Goal: Information Seeking & Learning: Compare options

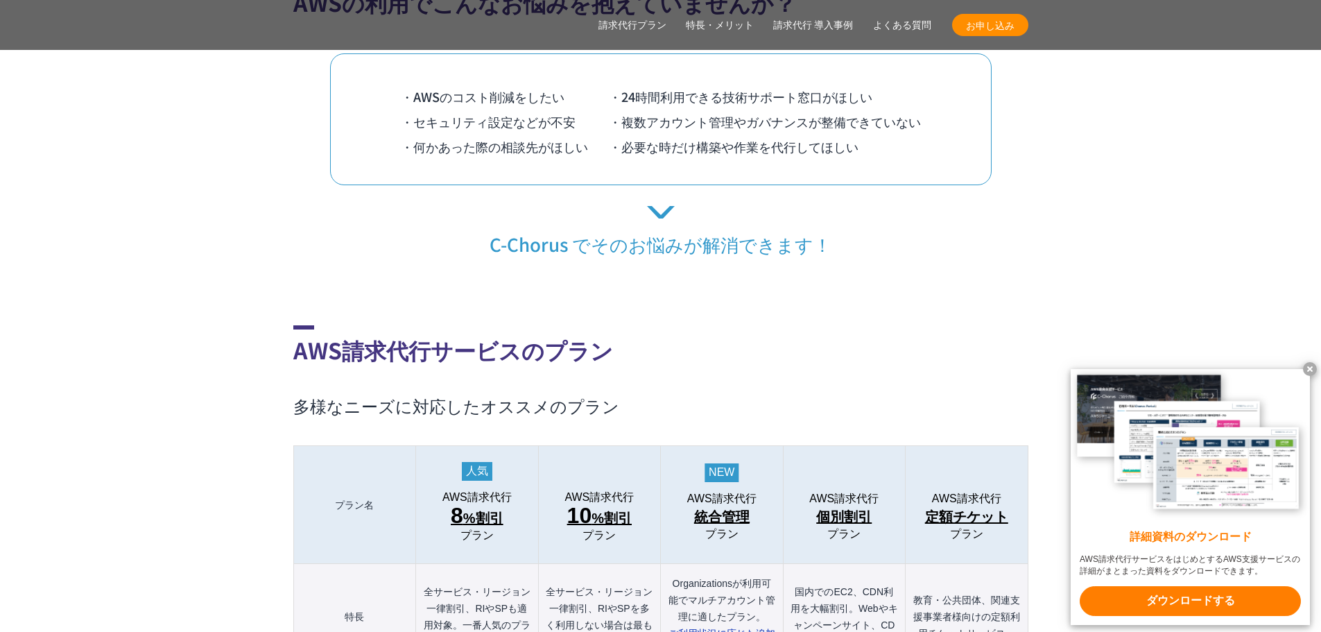
scroll to position [1248, 0]
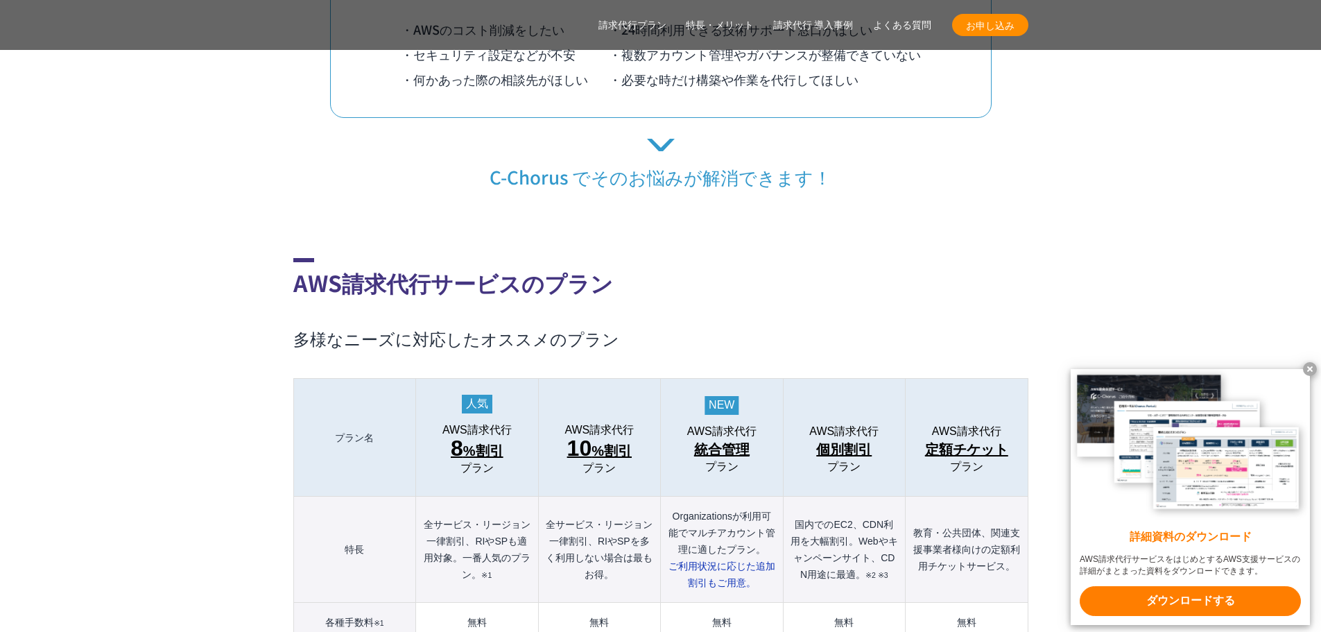
drag, startPoint x: 439, startPoint y: 392, endPoint x: 493, endPoint y: 440, distance: 72.7
click at [493, 440] on th "AWS請求代行 8 %割引 プラン" at bounding box center [477, 438] width 122 height 118
copy link "AWS請求代行 8 %割引 プラン"
drag, startPoint x: 757, startPoint y: 367, endPoint x: 743, endPoint y: 451, distance: 85.0
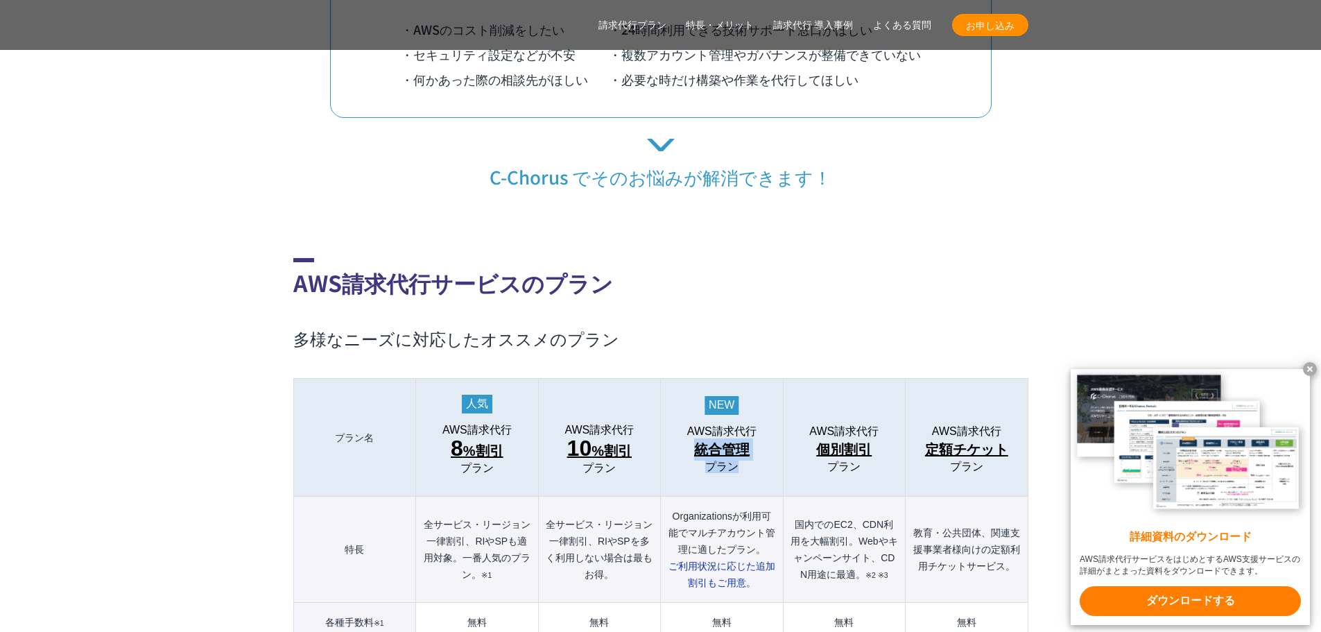
click at [743, 451] on th "AWS請求代行 統合管理 プラン" at bounding box center [722, 438] width 122 height 118
copy link "AWS請求代行 統合管理 プラン"
drag, startPoint x: 831, startPoint y: 384, endPoint x: 863, endPoint y: 436, distance: 61.4
click at [863, 436] on th "AWS請求代行 個別割引 プラン" at bounding box center [844, 438] width 122 height 118
copy link "S請求代行 個別割引 プラン"
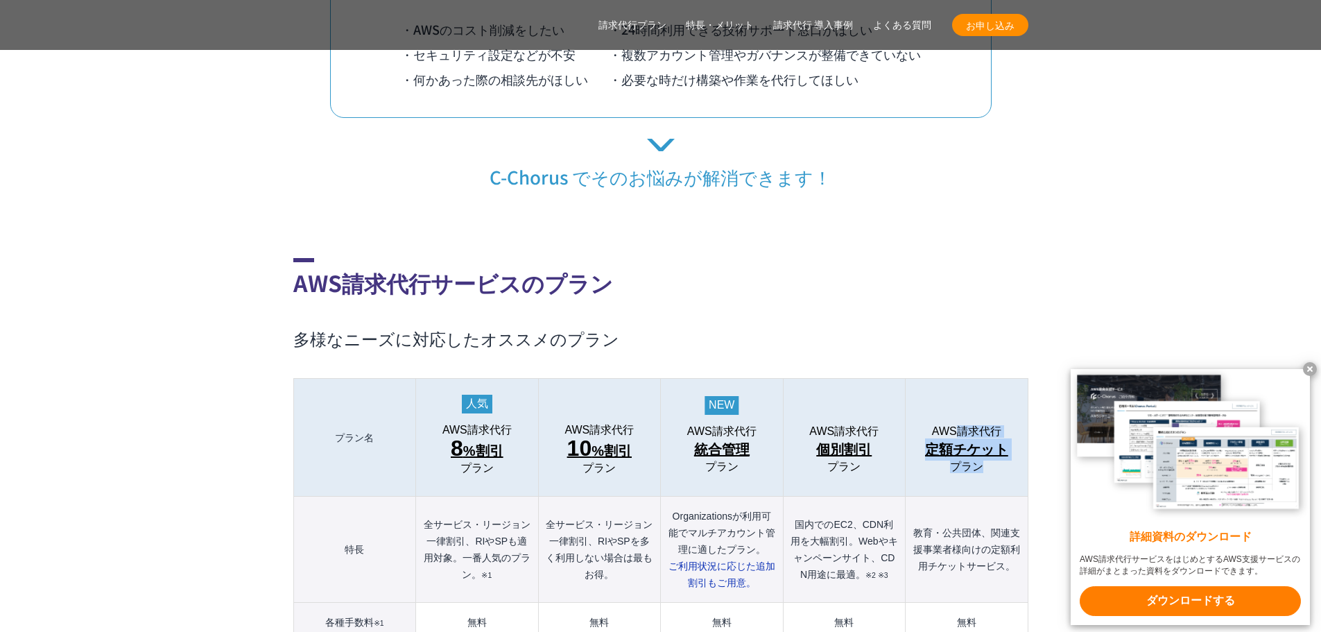
drag, startPoint x: 960, startPoint y: 385, endPoint x: 989, endPoint y: 439, distance: 60.5
click at [989, 439] on th "AWS請求代行 定額チケット プラン" at bounding box center [967, 438] width 122 height 118
copy link "請求代行 定額チケット プラン"
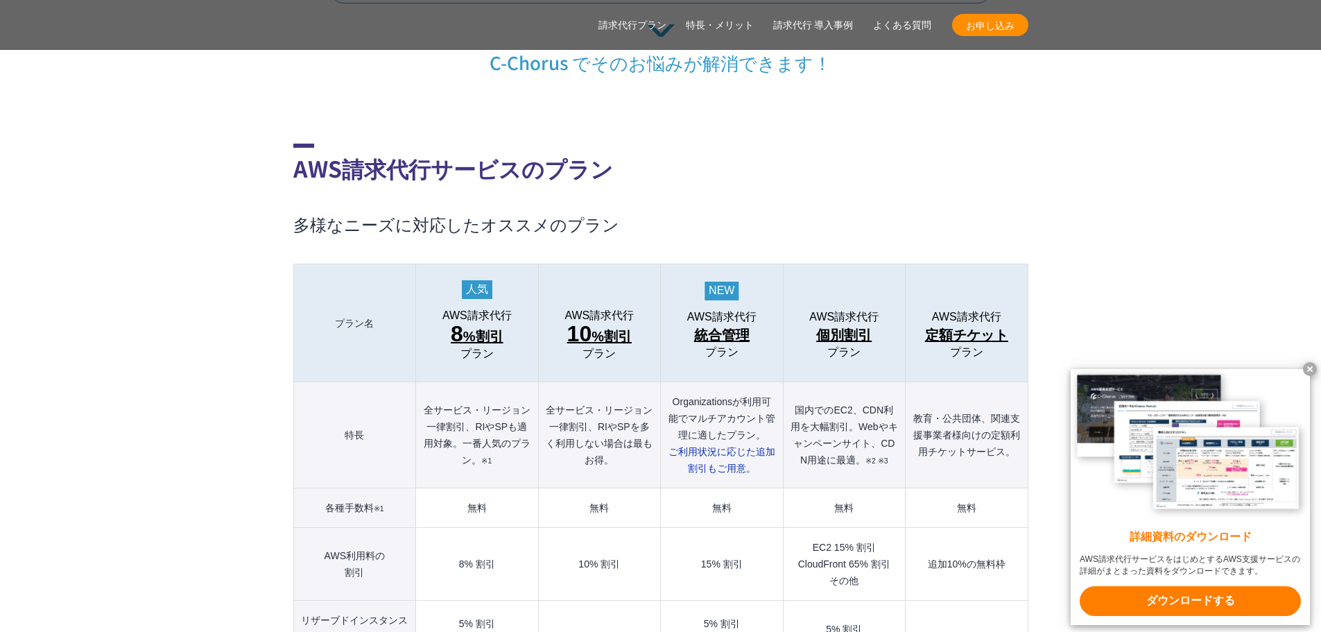
scroll to position [1387, 0]
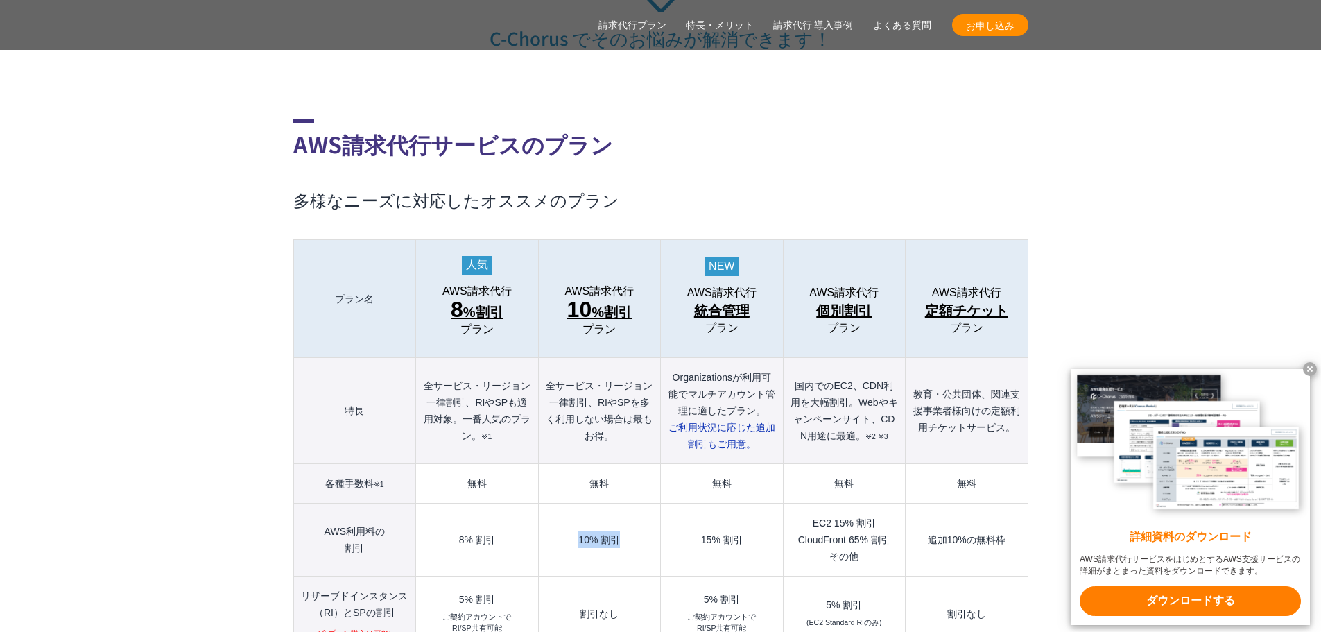
drag, startPoint x: 567, startPoint y: 506, endPoint x: 634, endPoint y: 504, distance: 66.6
click at [634, 504] on td "10% 割引" at bounding box center [599, 539] width 122 height 73
copy td "10% 割引"
click at [744, 512] on td "15% 割引" at bounding box center [722, 539] width 122 height 73
drag, startPoint x: 702, startPoint y: 508, endPoint x: 745, endPoint y: 509, distance: 43.0
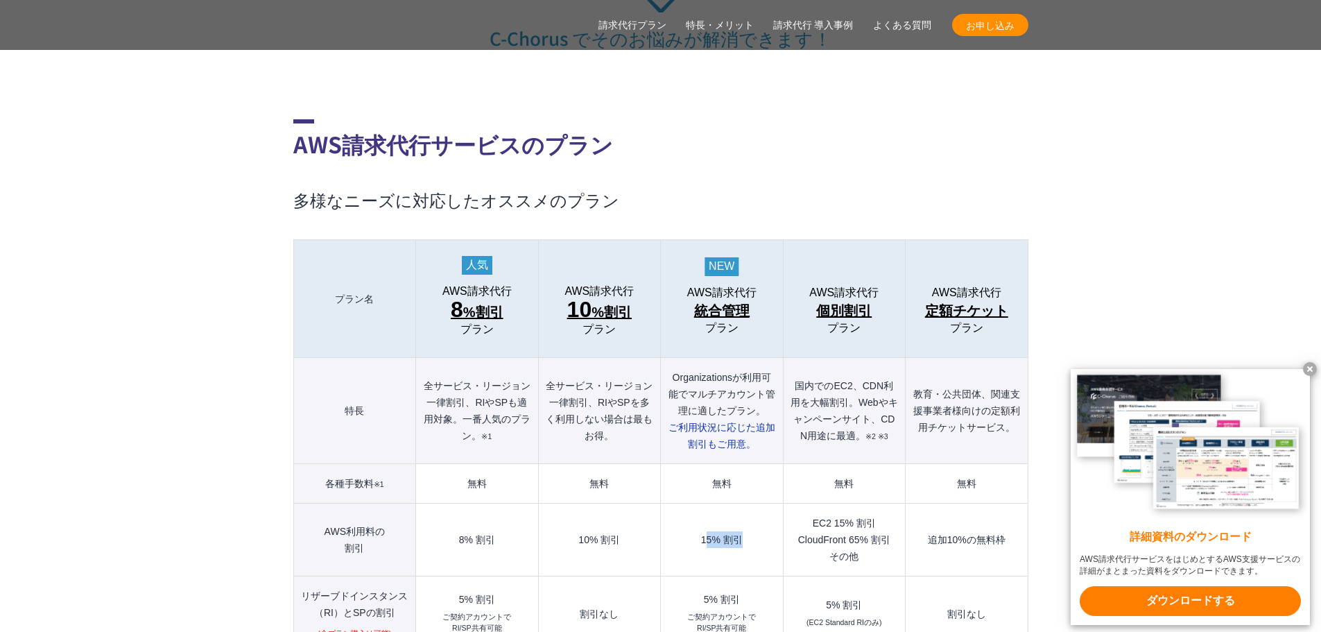
click at [745, 509] on td "15% 割引" at bounding box center [722, 539] width 122 height 73
drag, startPoint x: 727, startPoint y: 511, endPoint x: 695, endPoint y: 503, distance: 32.8
click at [727, 511] on td "15% 割引" at bounding box center [722, 539] width 122 height 73
click at [690, 503] on td "15% 割引" at bounding box center [722, 539] width 122 height 73
drag, startPoint x: 686, startPoint y: 504, endPoint x: 743, endPoint y: 505, distance: 57.6
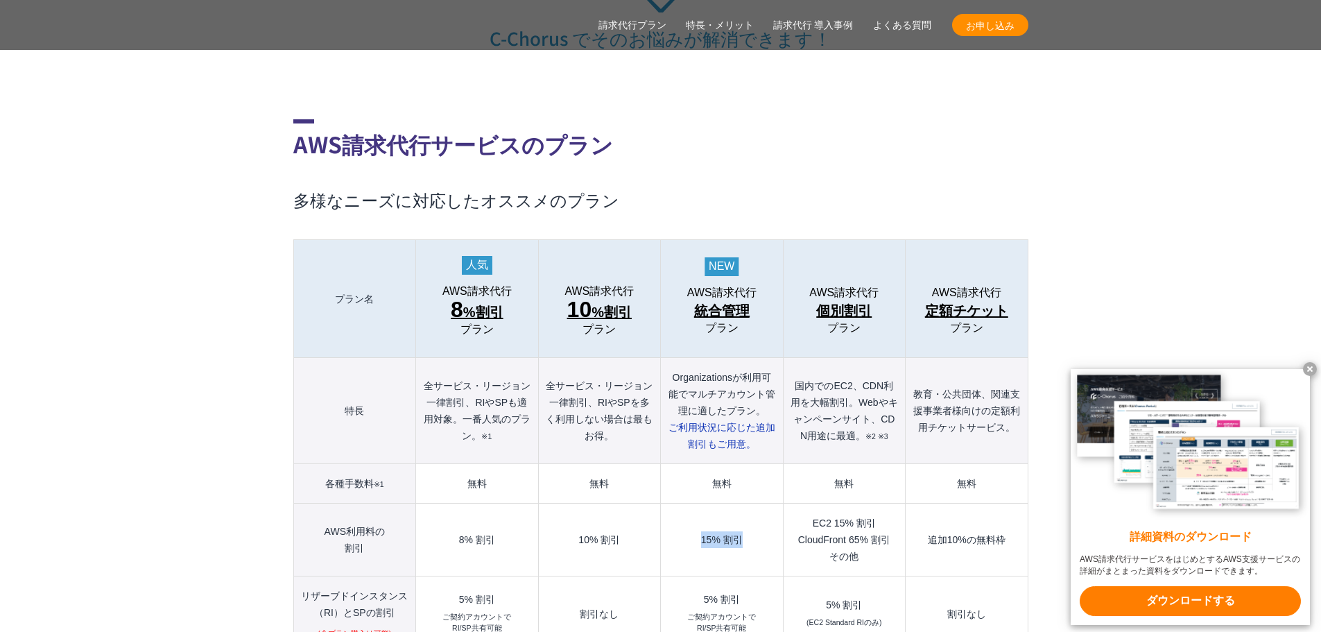
click at [743, 505] on td "15% 割引" at bounding box center [722, 539] width 122 height 73
copy td "15% 割引"
click at [855, 506] on td "EC2 15% 割引 CloudFront 65% 割引 その他" at bounding box center [844, 539] width 122 height 73
drag, startPoint x: 808, startPoint y: 494, endPoint x: 876, endPoint y: 523, distance: 73.7
click at [876, 523] on td "EC2 15% 割引 CloudFront 65% 割引 その他" at bounding box center [844, 539] width 122 height 73
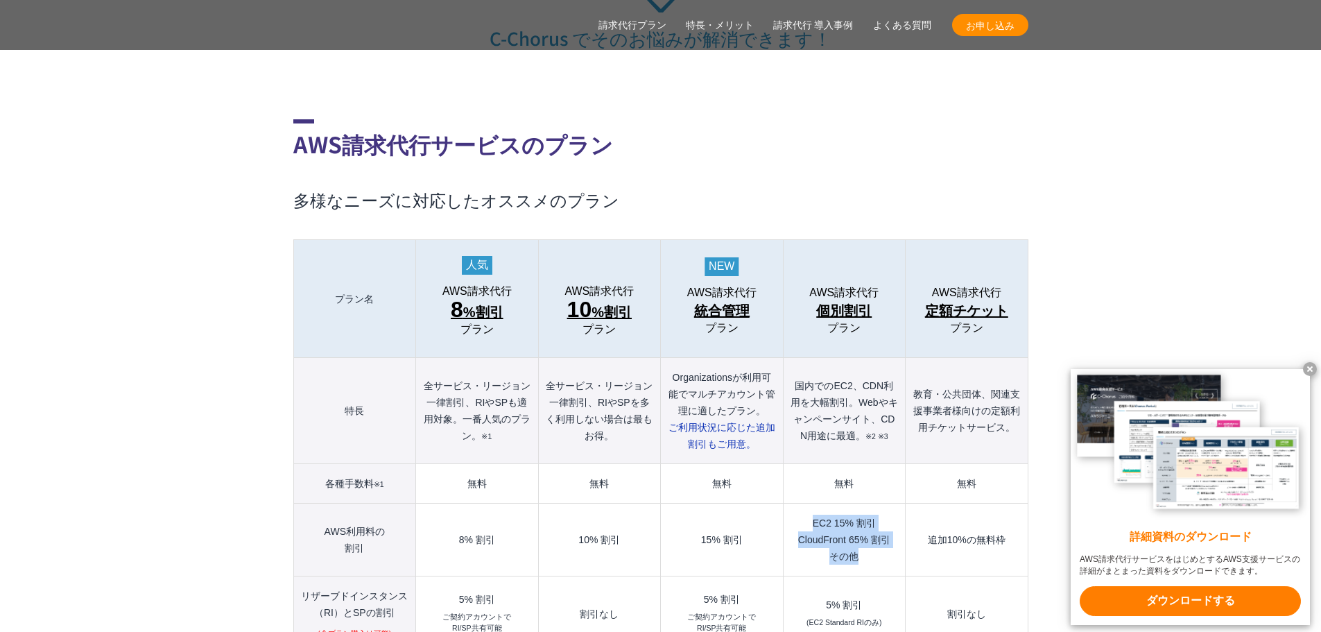
copy td "EC2 15% 割引 CloudFront 65% 割引 その他"
click at [986, 464] on td "無料" at bounding box center [967, 484] width 122 height 40
drag, startPoint x: 925, startPoint y: 509, endPoint x: 1008, endPoint y: 504, distance: 83.3
click at [1008, 504] on td "追加10%の無料枠" at bounding box center [967, 539] width 122 height 73
copy td "追加10%の無料枠"
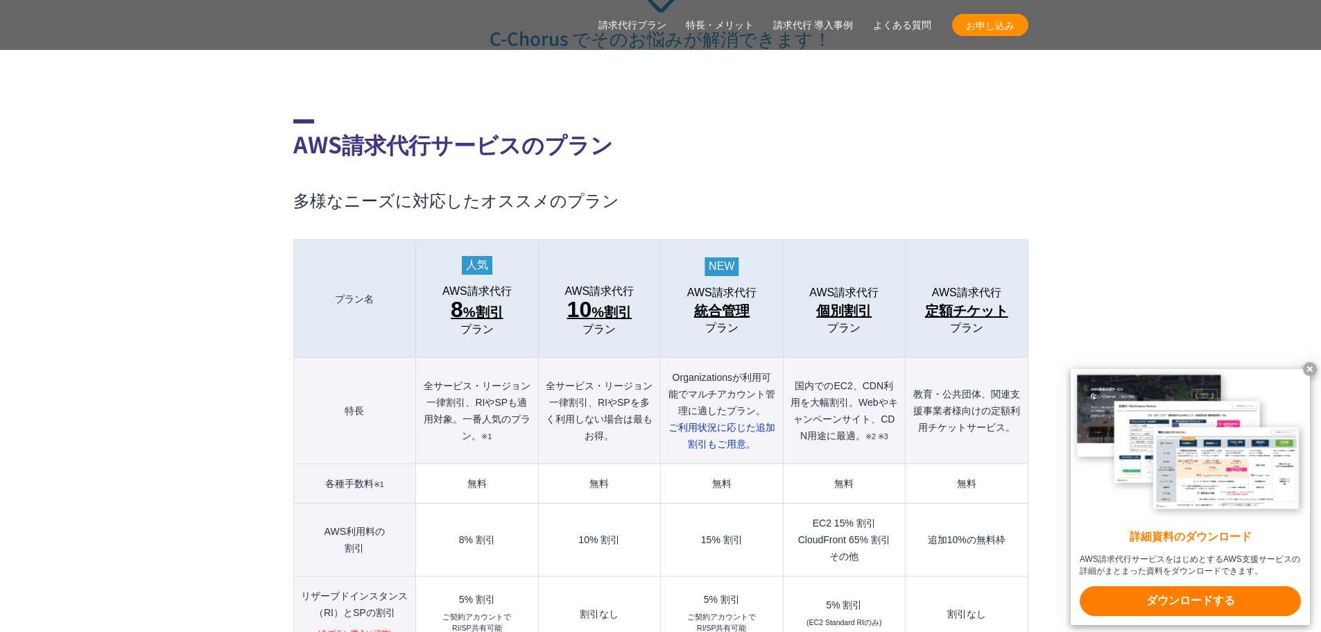
click at [781, 464] on td "無料" at bounding box center [722, 484] width 122 height 40
drag, startPoint x: 449, startPoint y: 568, endPoint x: 496, endPoint y: 563, distance: 47.4
click at [496, 594] on div "5% 割引" at bounding box center [476, 599] width 107 height 10
copy div "5% 割引"
click at [590, 576] on td "割引なし" at bounding box center [599, 614] width 122 height 76
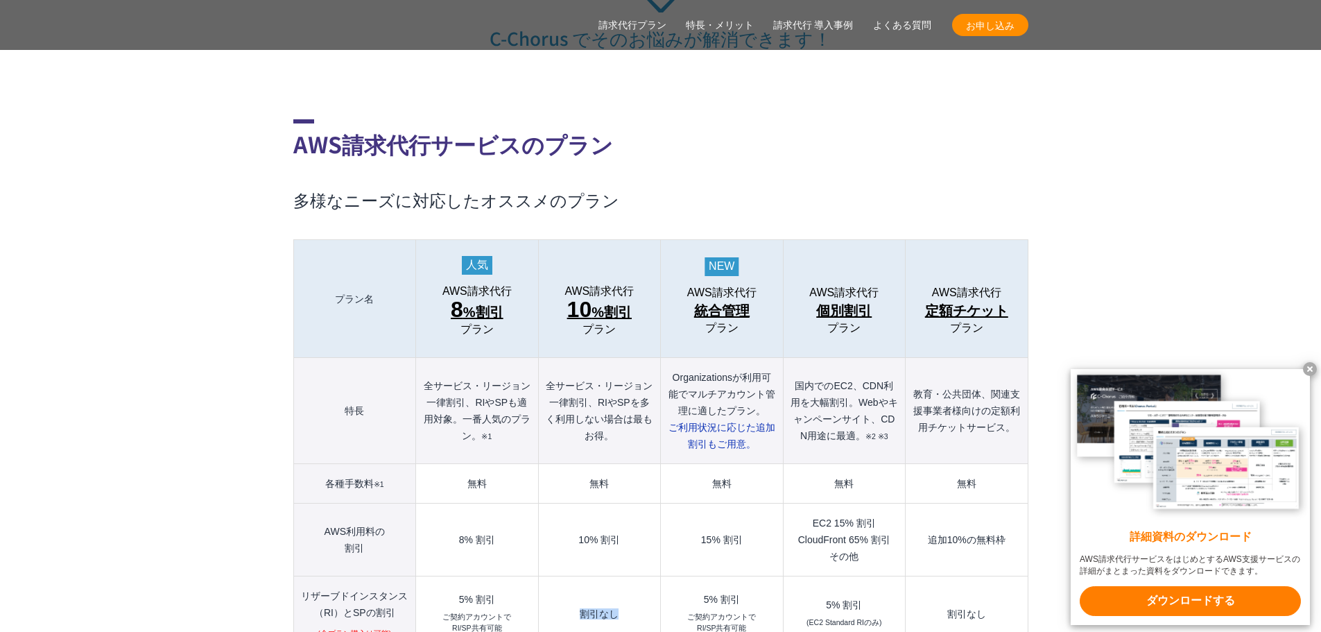
drag, startPoint x: 576, startPoint y: 582, endPoint x: 626, endPoint y: 582, distance: 49.9
click at [621, 584] on td "割引なし" at bounding box center [599, 614] width 122 height 76
copy td "割引なし"
click at [789, 533] on td "EC2 15% 割引 CloudFront 65% 割引 その他" at bounding box center [844, 539] width 122 height 73
drag, startPoint x: 694, startPoint y: 571, endPoint x: 748, endPoint y: 564, distance: 54.4
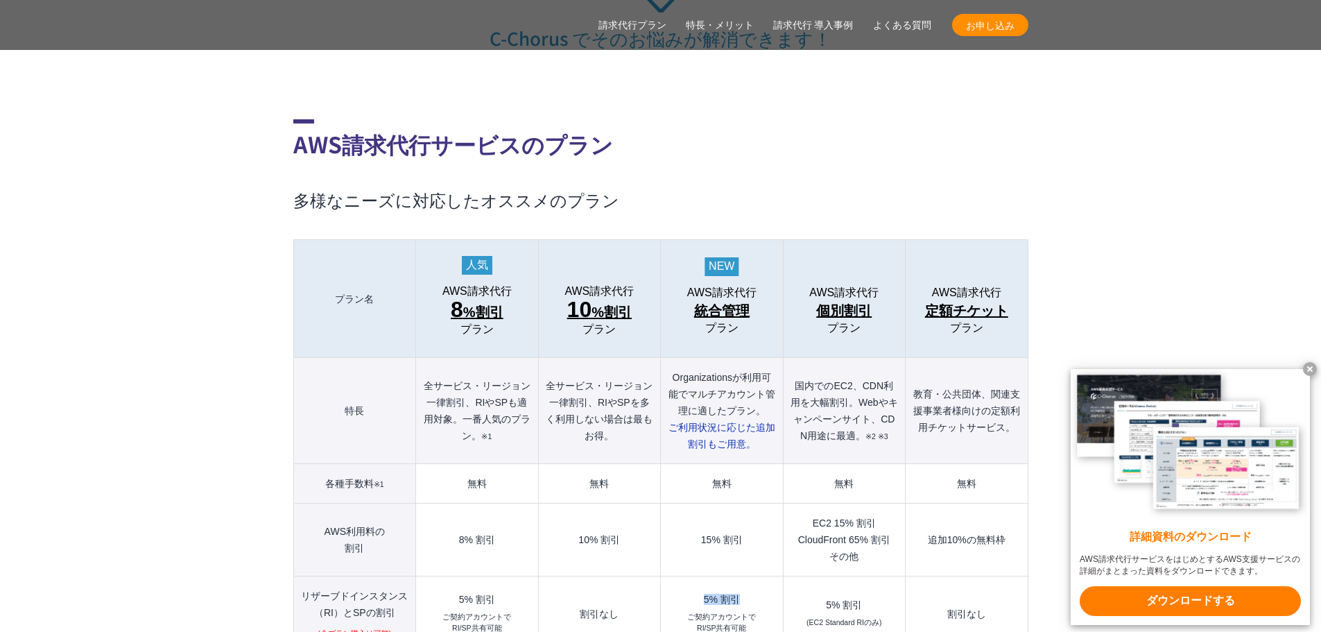
click at [748, 576] on td "5% 割引 ご契約アカウントで RI/SP共有可能" at bounding box center [722, 614] width 122 height 76
click at [967, 591] on td "割引なし" at bounding box center [967, 614] width 122 height 76
drag, startPoint x: 943, startPoint y: 585, endPoint x: 1006, endPoint y: 574, distance: 64.1
click at [1006, 576] on td "割引なし" at bounding box center [967, 614] width 122 height 76
click at [635, 503] on td "10% 割引" at bounding box center [599, 539] width 122 height 73
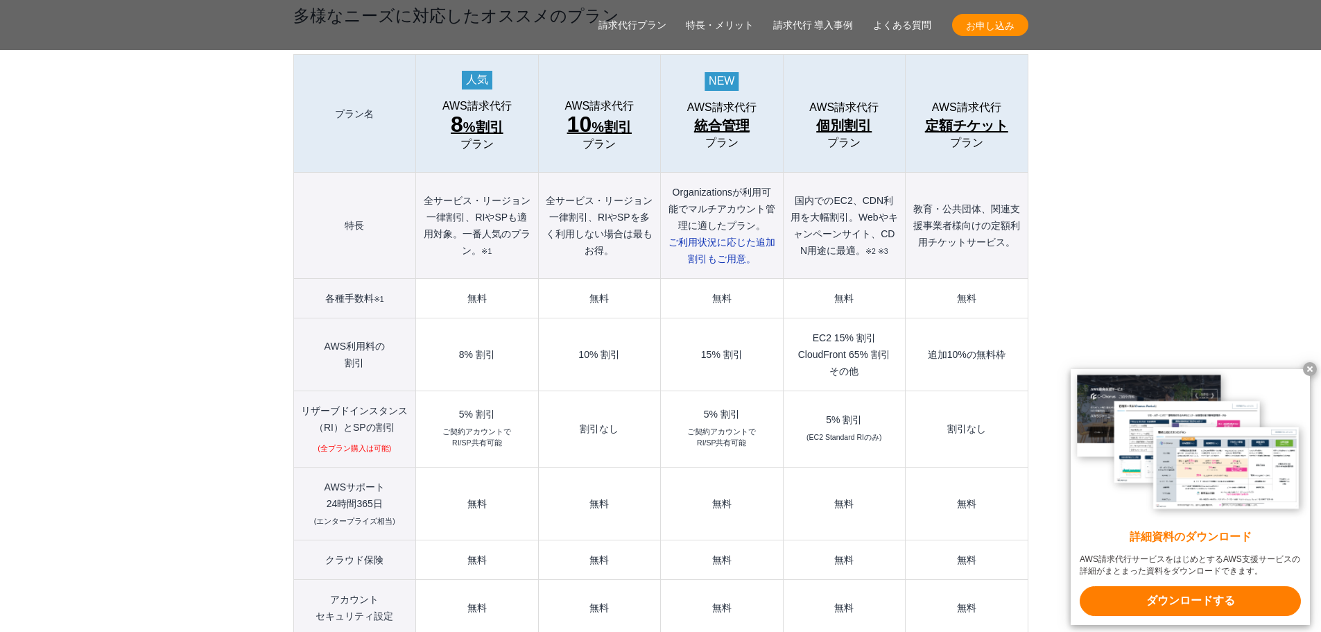
scroll to position [1595, 0]
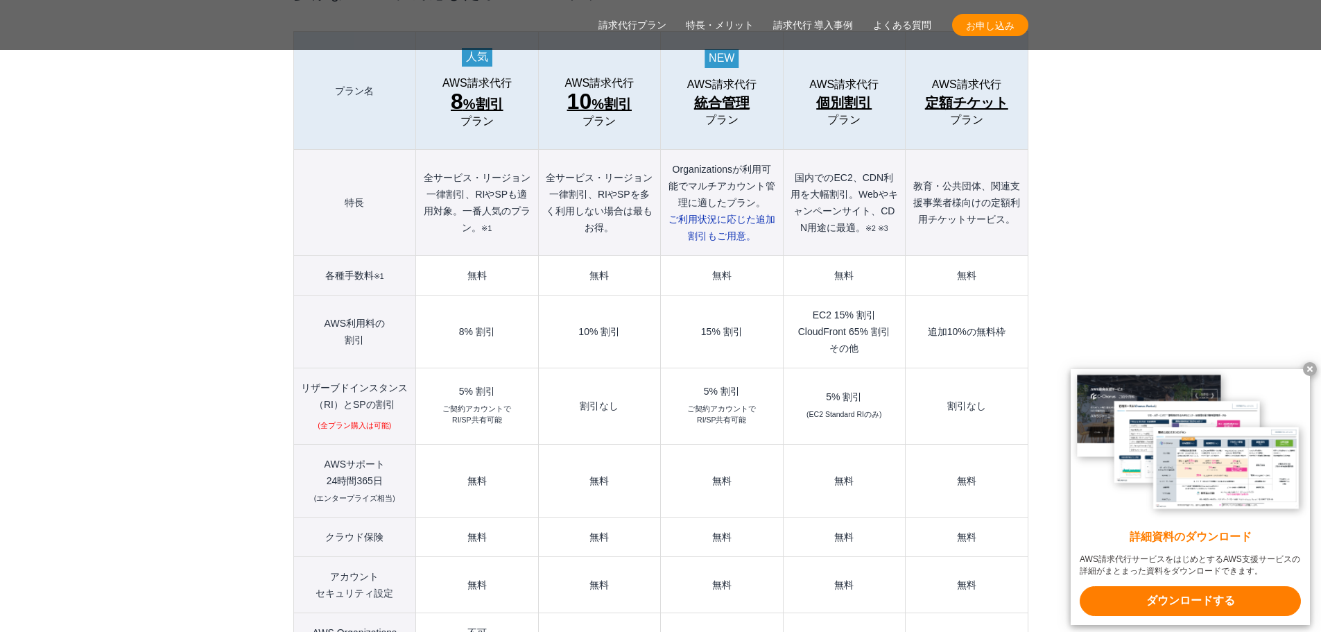
click at [766, 458] on td "無料" at bounding box center [722, 480] width 122 height 73
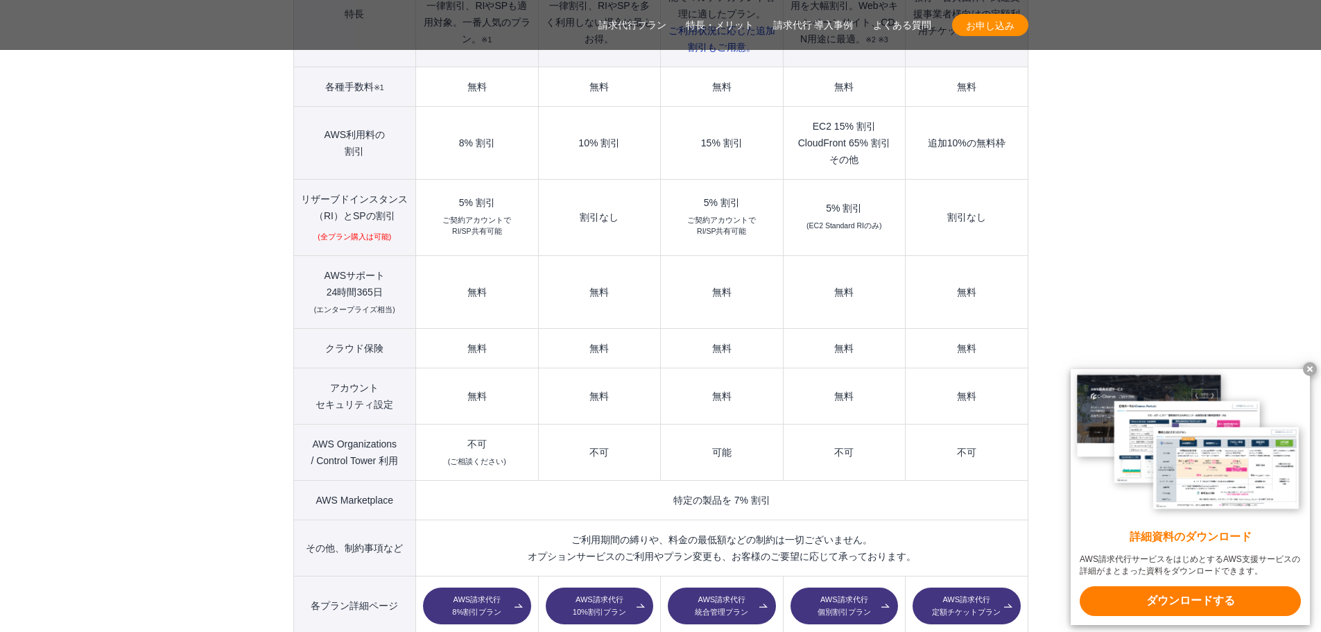
scroll to position [1803, 0]
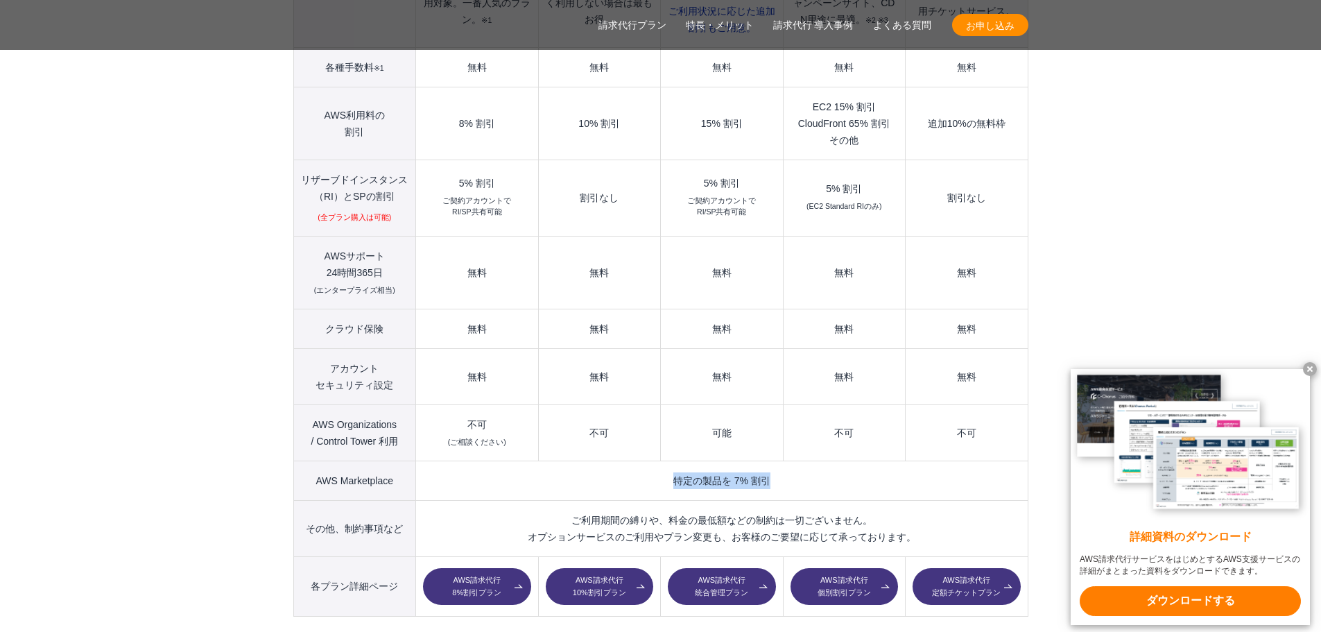
drag, startPoint x: 657, startPoint y: 451, endPoint x: 920, endPoint y: 463, distance: 263.7
click at [920, 463] on td "特定の製品を 7% 割引" at bounding box center [722, 480] width 612 height 40
click at [393, 309] on th "クラウド保険" at bounding box center [354, 329] width 123 height 40
drag, startPoint x: 449, startPoint y: 300, endPoint x: 499, endPoint y: 302, distance: 50.7
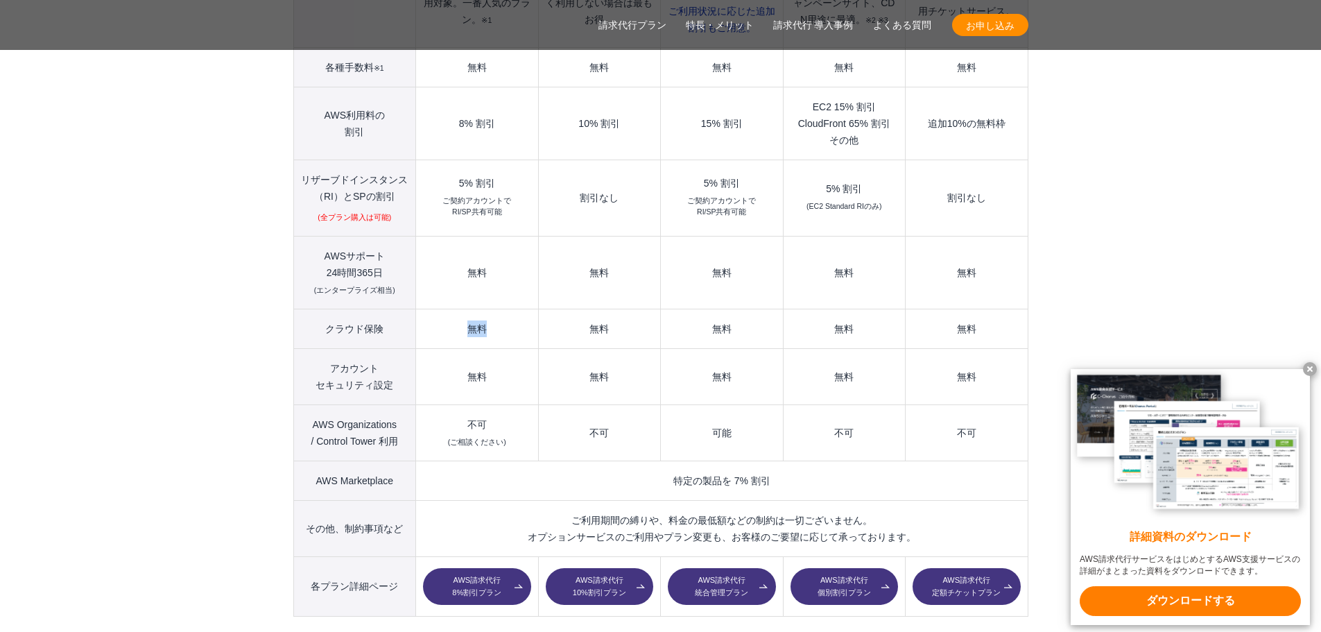
click at [499, 309] on td "無料" at bounding box center [477, 329] width 122 height 40
click at [885, 500] on td "ご利用期間の縛りや、料金の最低額などの制約は一切ございません。 オプションサービスのご利用やプラン変更も、お客様のご要望に応じて承っております。" at bounding box center [722, 528] width 612 height 56
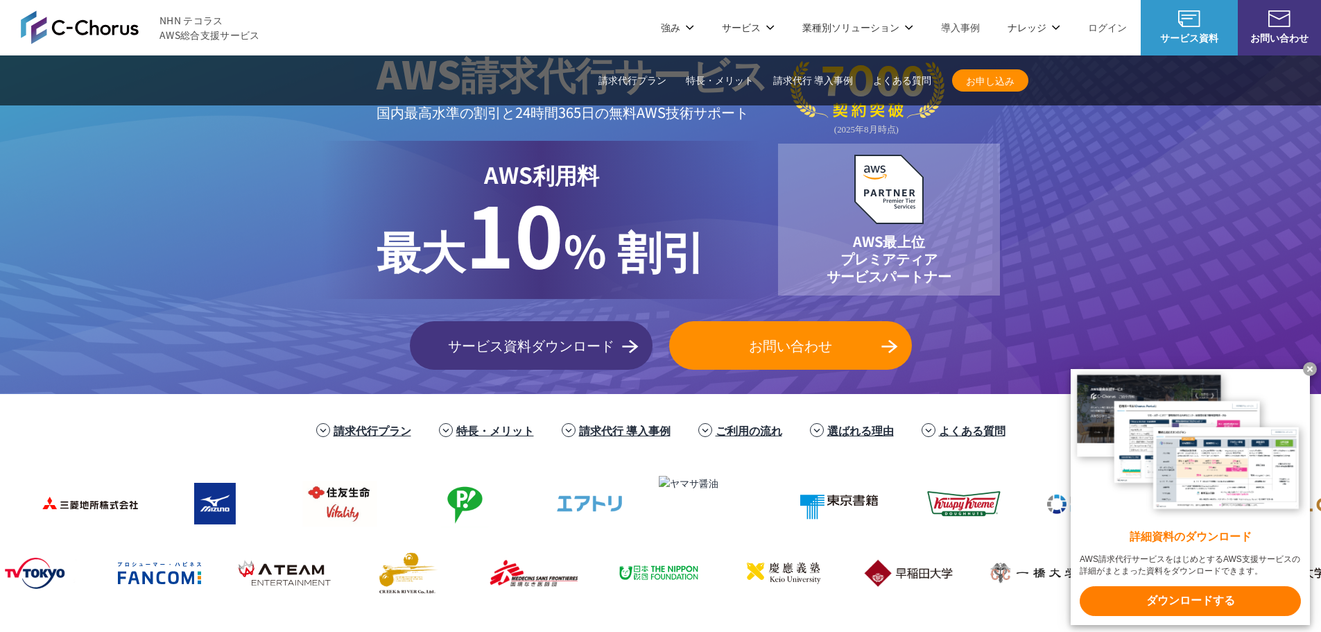
scroll to position [0, 0]
